Goal: Find contact information: Find contact information

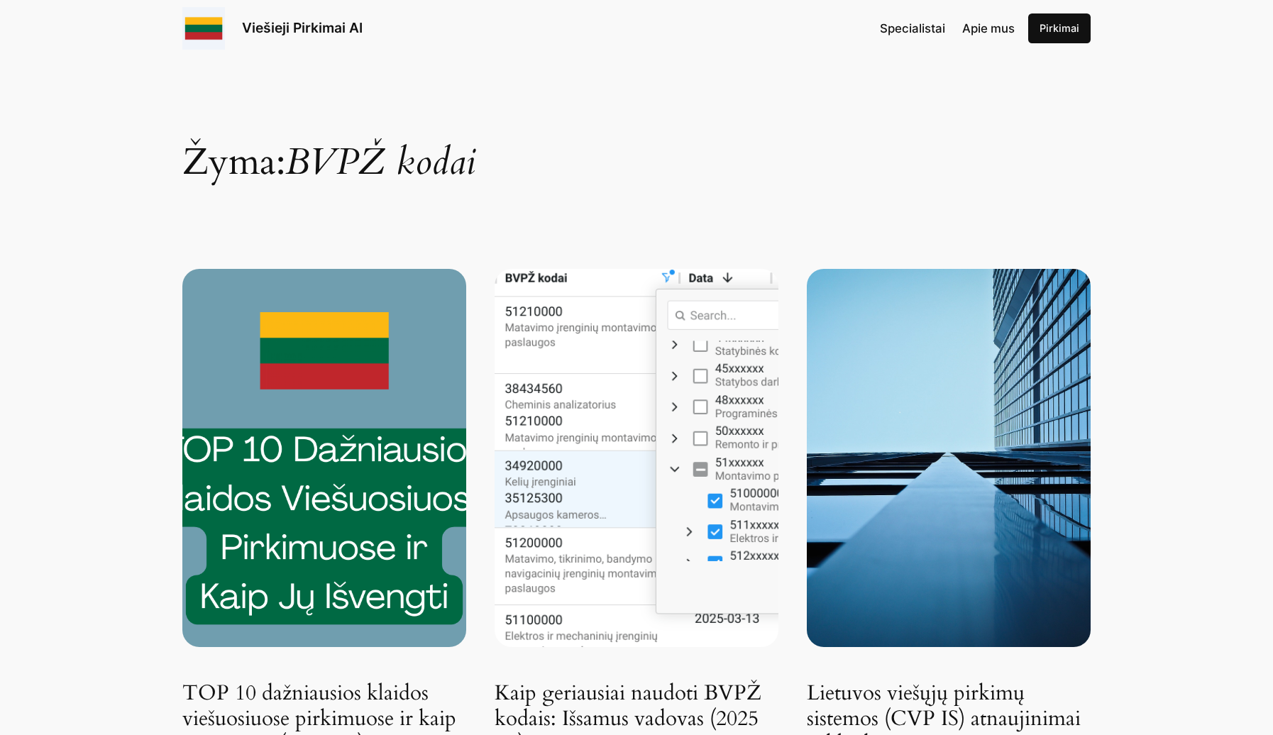
click at [900, 168] on h1 "Žyma: BVPŽ kodai" at bounding box center [636, 125] width 908 height 111
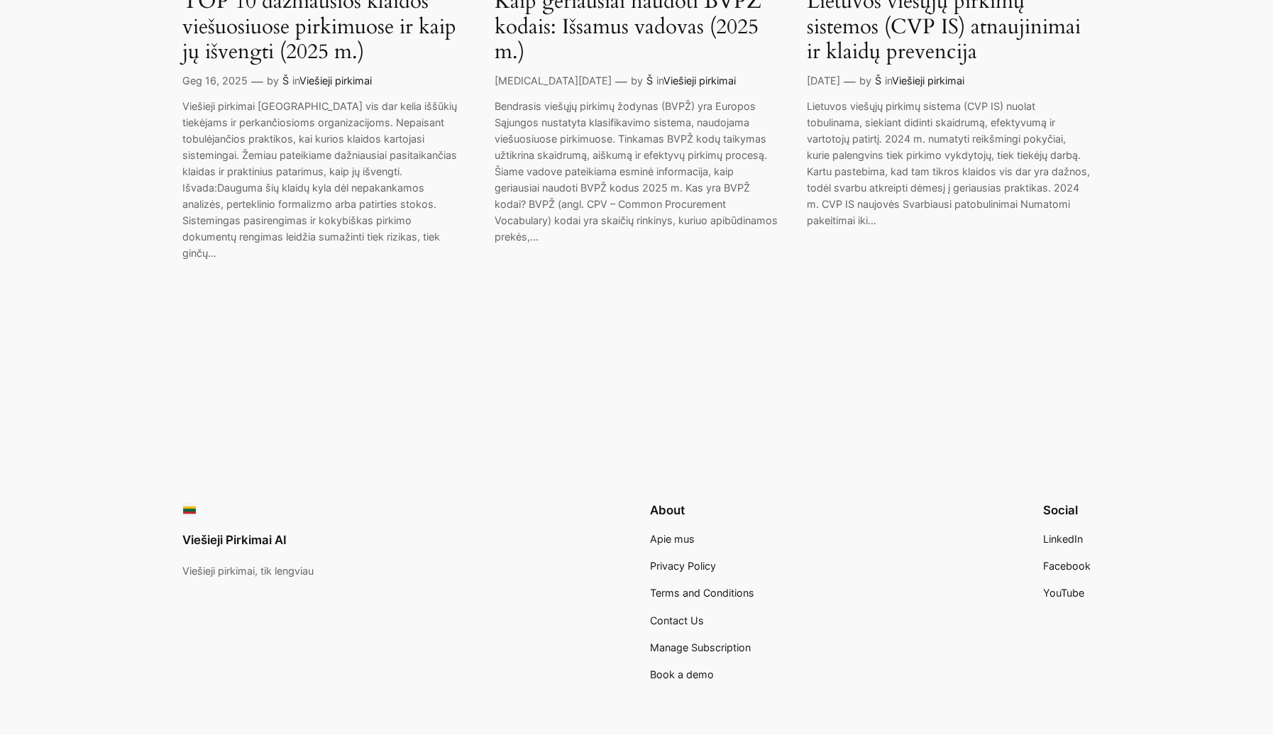
scroll to position [659, 0]
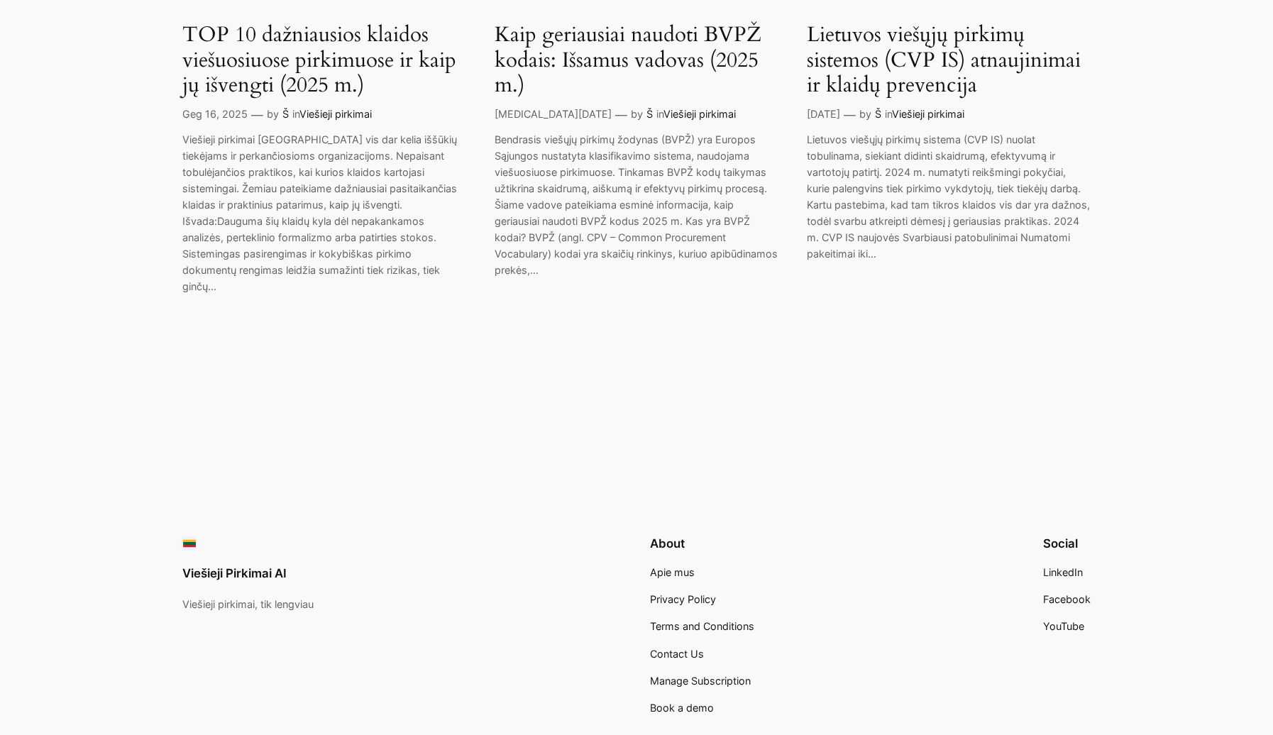
click at [682, 566] on span "Apie mus" at bounding box center [672, 572] width 45 height 12
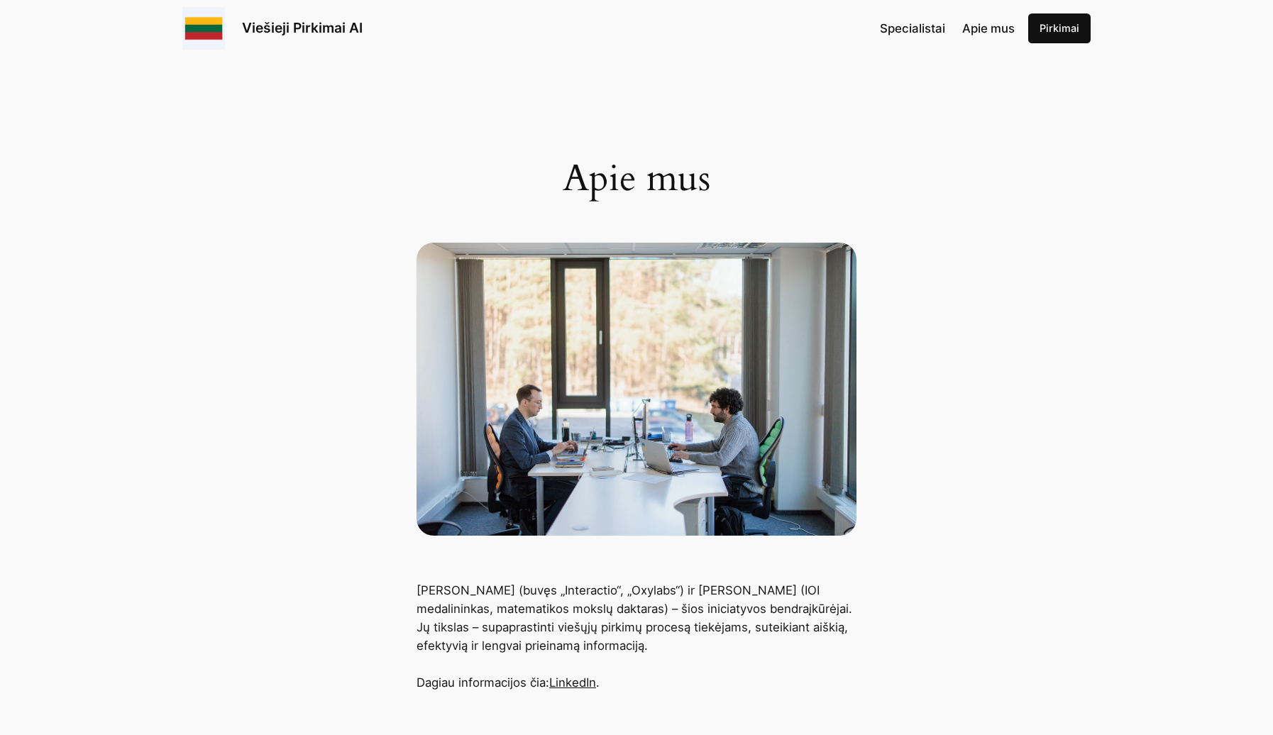
click at [905, 33] on span "Specialistai" at bounding box center [912, 28] width 65 height 14
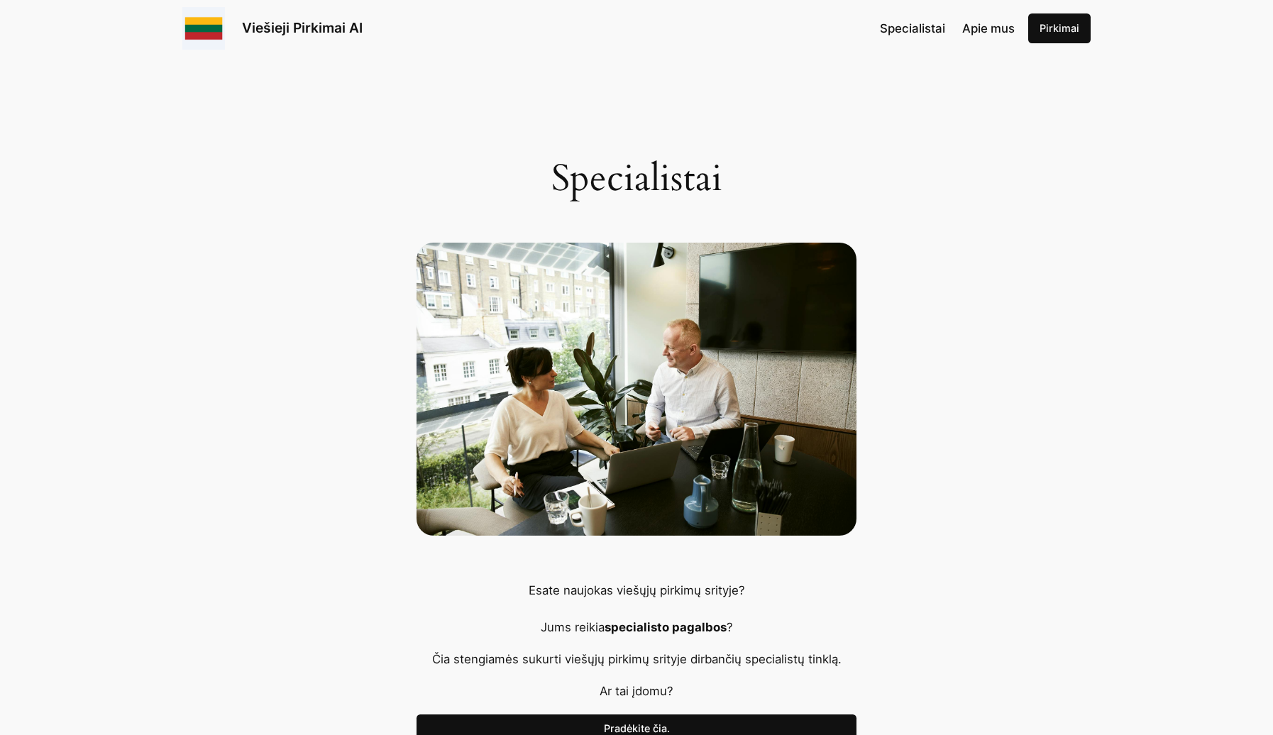
click at [987, 23] on span "Apie mus" at bounding box center [988, 28] width 53 height 14
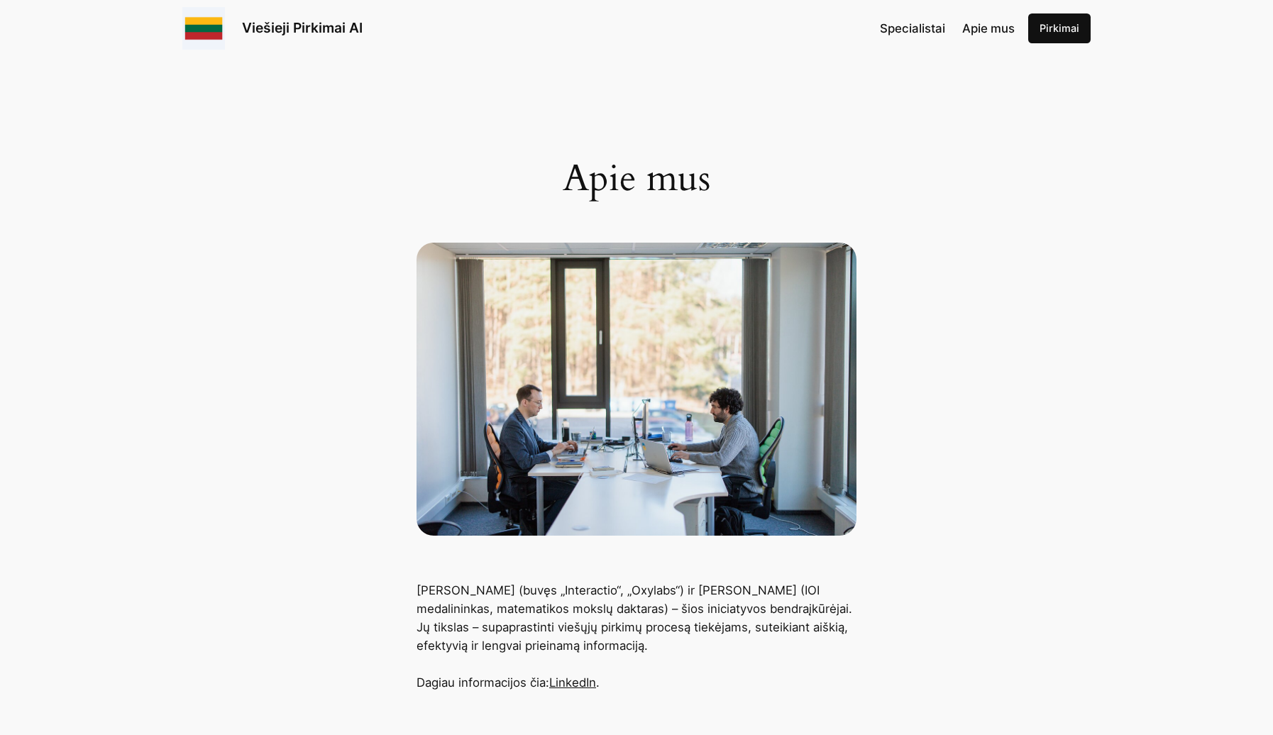
click at [248, 26] on link "Viešieji Pirkimai AI" at bounding box center [302, 27] width 121 height 17
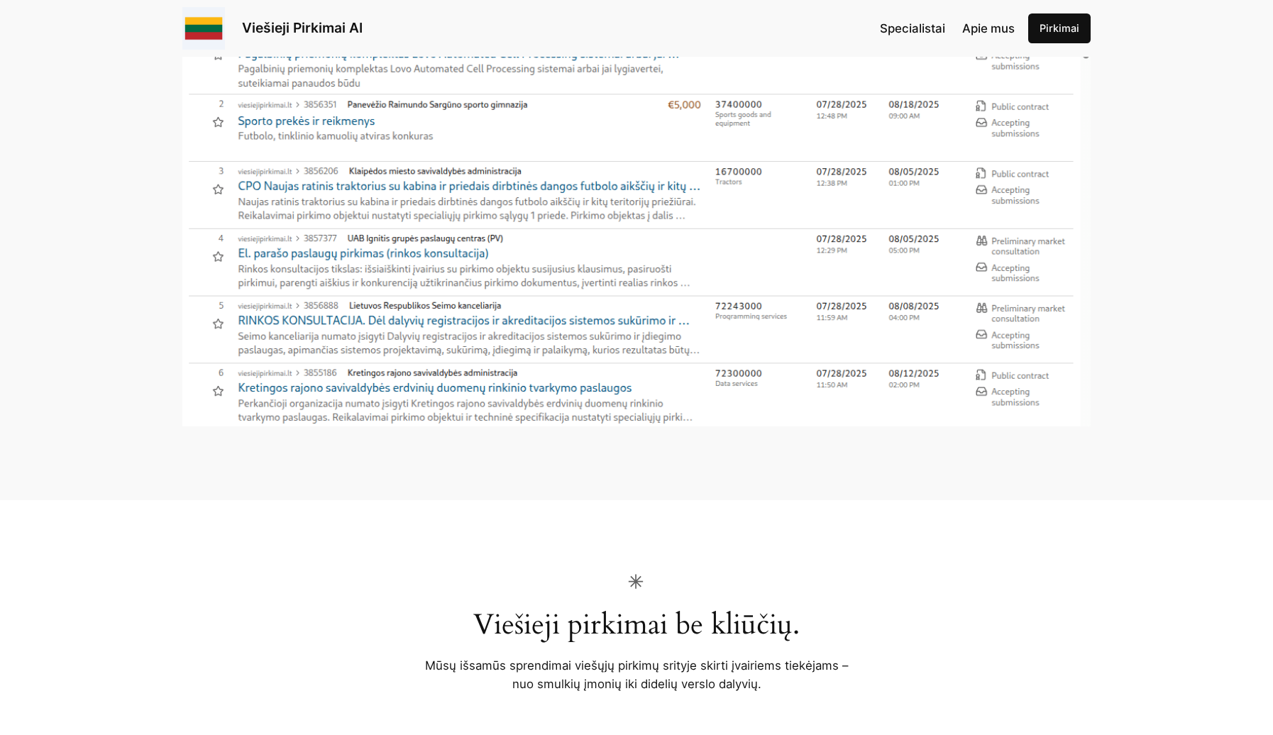
scroll to position [497, 0]
